Goal: Obtain resource: Obtain resource

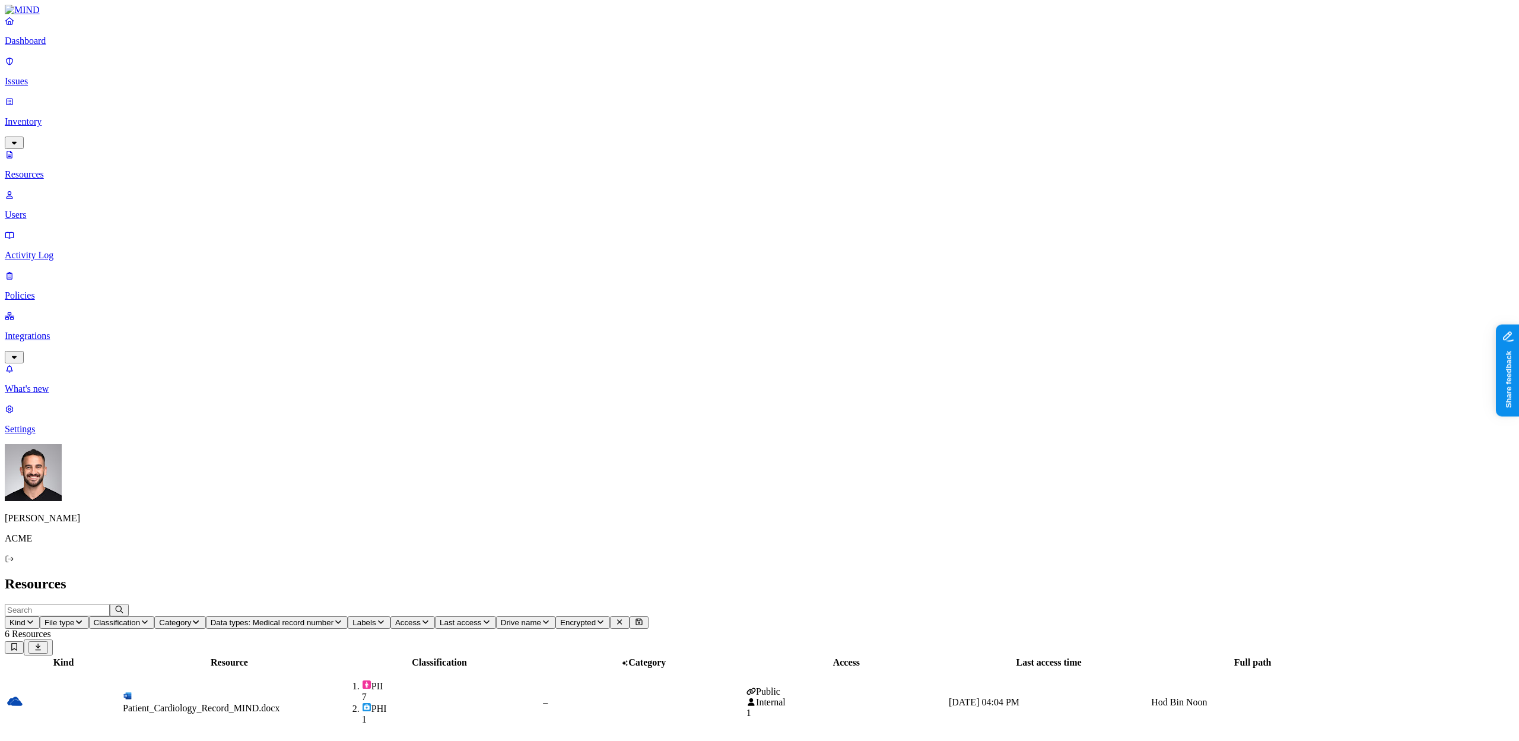
scroll to position [248, 0]
drag, startPoint x: 1298, startPoint y: 256, endPoint x: 1360, endPoint y: 257, distance: 61.7
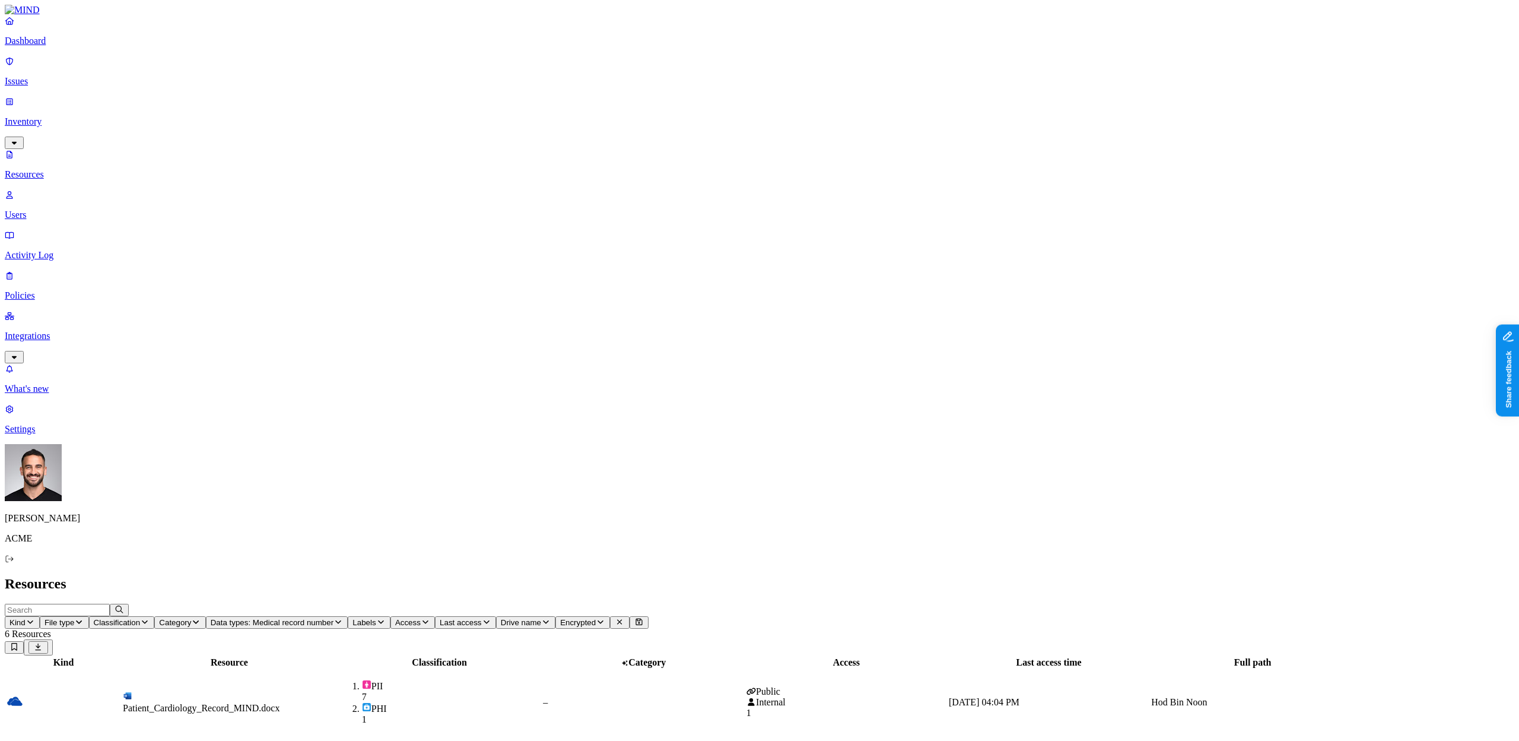
click at [288, 703] on div "Patient_Cardiology_Record_MIND.docx" at bounding box center [229, 708] width 213 height 11
click at [1354, 697] on div "Hod Bin Noon" at bounding box center [1252, 702] width 203 height 11
click at [541, 679] on div "PII 7 PHI 1" at bounding box center [439, 701] width 202 height 45
click at [371, 679] on img at bounding box center [366, 683] width 9 height 9
click at [204, 669] on td "Patient_Cardiology_Record_MIND.docx" at bounding box center [229, 701] width 214 height 65
